Goal: Information Seeking & Learning: Find contact information

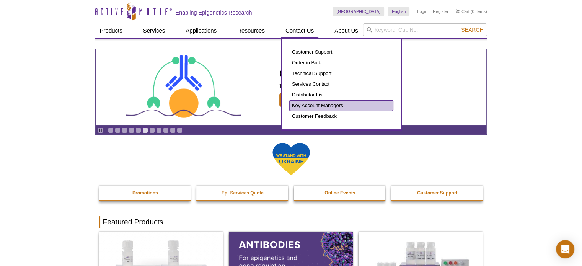
click at [303, 107] on link "Key Account Managers" at bounding box center [341, 105] width 103 height 11
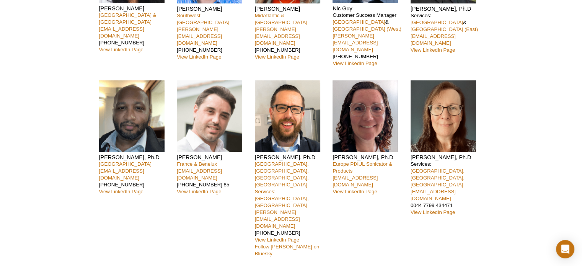
scroll to position [65, 0]
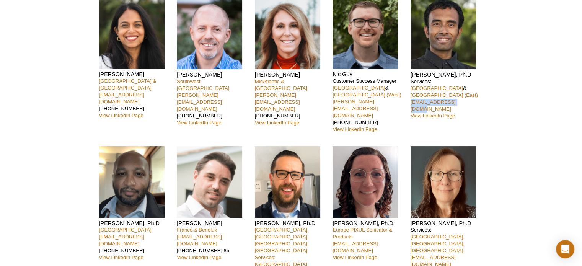
drag, startPoint x: 470, startPoint y: 92, endPoint x: 409, endPoint y: 93, distance: 61.6
click at [409, 93] on div "Nivanka Paranavitana [GEOGRAPHIC_DATA] Area & [GEOGRAPHIC_DATA] [EMAIL_ADDRESS]…" at bounding box center [291, 164] width 384 height 333
copy link "[EMAIL_ADDRESS][DOMAIN_NAME]"
